Goal: Information Seeking & Learning: Learn about a topic

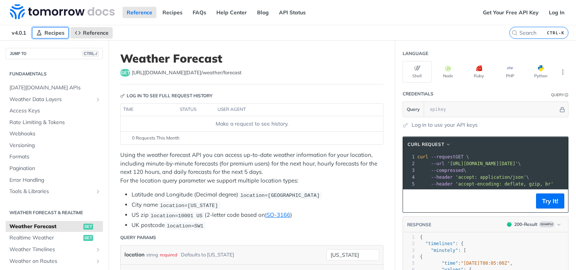
click at [47, 34] on span "Recipes" at bounding box center [54, 32] width 20 height 7
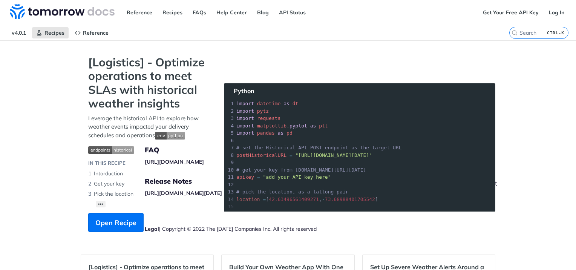
click at [21, 35] on span "v4.0.1" at bounding box center [19, 32] width 23 height 11
click at [15, 32] on span "v4.0.1" at bounding box center [19, 32] width 23 height 11
click at [94, 30] on span "Reference" at bounding box center [96, 32] width 26 height 7
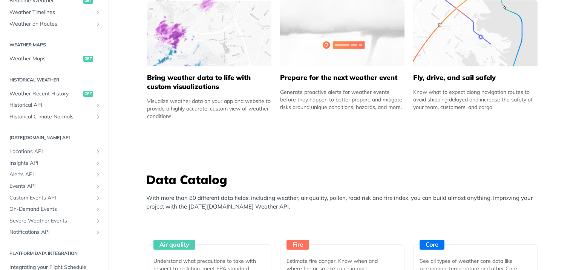
scroll to position [231, 0]
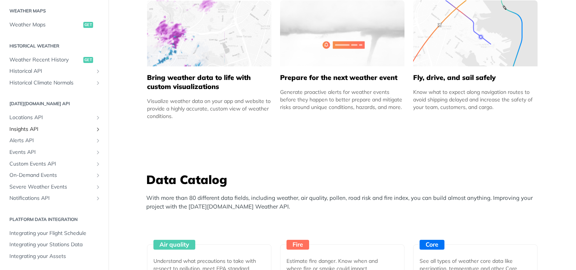
click at [35, 125] on span "Insights API" at bounding box center [51, 129] width 84 height 8
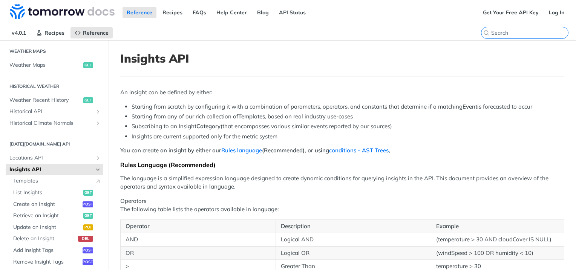
click at [518, 32] on input "search" at bounding box center [529, 32] width 77 height 7
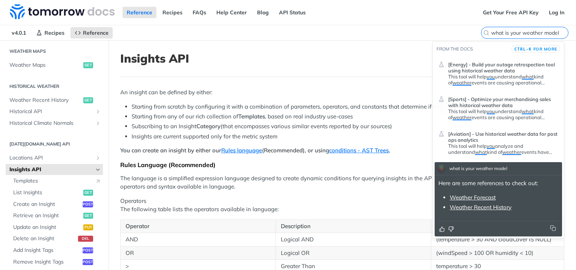
type input "what is your weather model"
click at [473, 196] on link "Weather Forecast" at bounding box center [472, 197] width 46 height 7
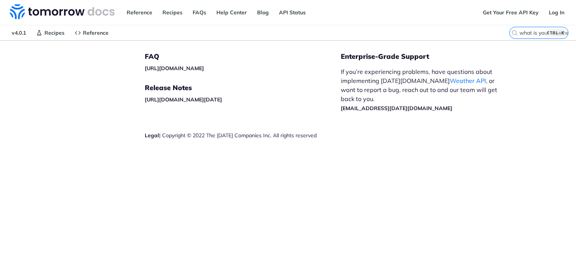
click at [197, 18] on div "Reference Recipes FAQs Help Center Blog API Status" at bounding box center [239, 12] width 478 height 25
click at [194, 12] on link "FAQs" at bounding box center [199, 12] width 22 height 11
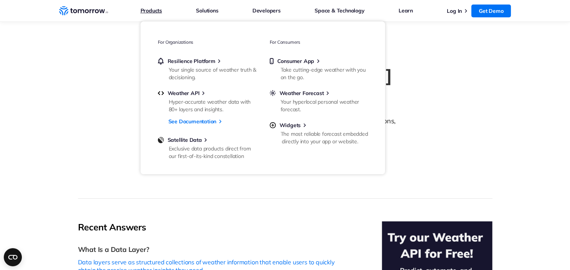
click at [145, 11] on link "Products" at bounding box center [150, 11] width 21 height 10
